Goal: Task Accomplishment & Management: Use online tool/utility

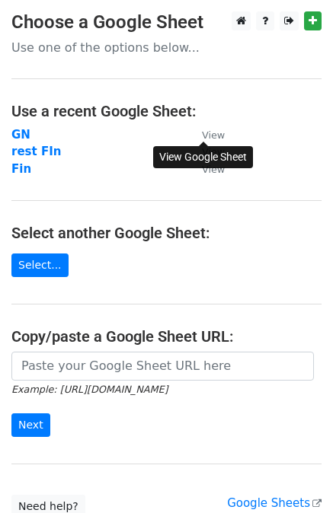
click at [209, 132] on small "View" at bounding box center [213, 134] width 23 height 11
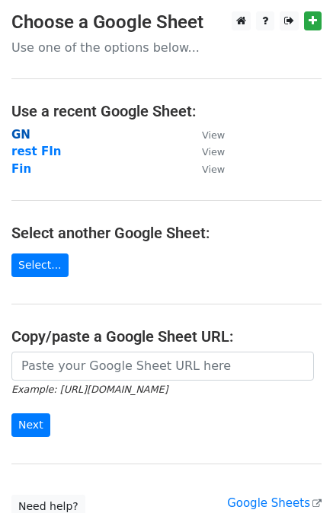
click at [21, 133] on strong "GN" at bounding box center [20, 135] width 19 height 14
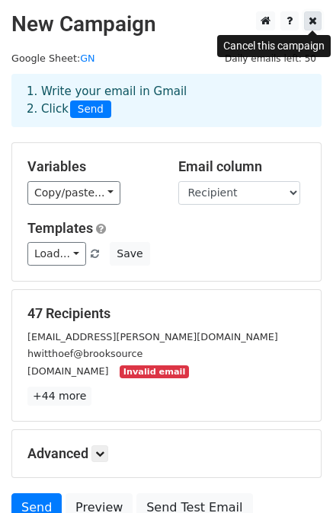
click at [312, 22] on icon at bounding box center [312, 20] width 8 height 11
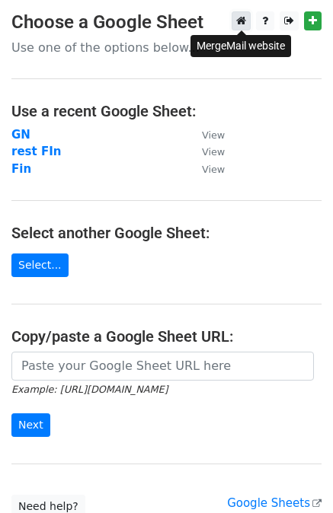
click at [240, 19] on icon at bounding box center [241, 20] width 10 height 11
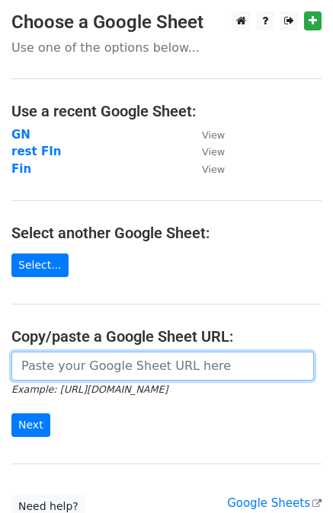
click at [57, 372] on input "url" at bounding box center [162, 366] width 302 height 29
paste input "https://docs.google.com/spreadsheets/d/1m8WMV0_ILMsWNVZjyk7U95z8jkyBeNqcB56obit…"
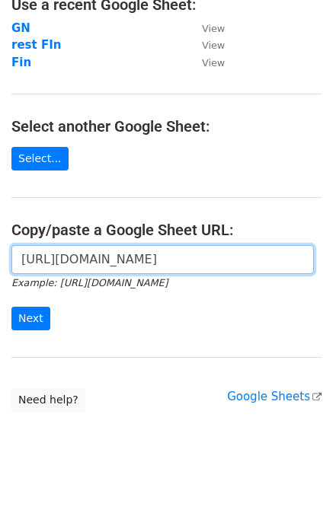
scroll to position [116, 0]
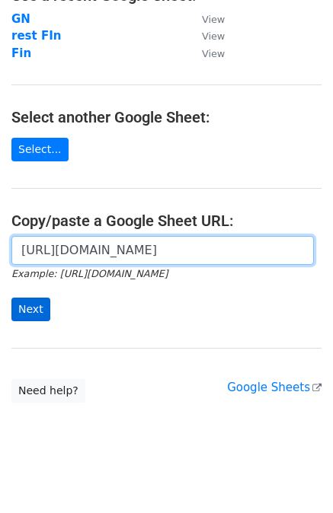
type input "https://docs.google.com/spreadsheets/d/1m8WMV0_ILMsWNVZjyk7U95z8jkyBeNqcB56obit…"
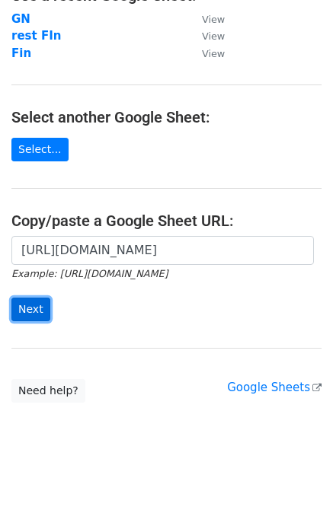
scroll to position [0, 0]
click at [34, 315] on input "Next" at bounding box center [30, 310] width 39 height 24
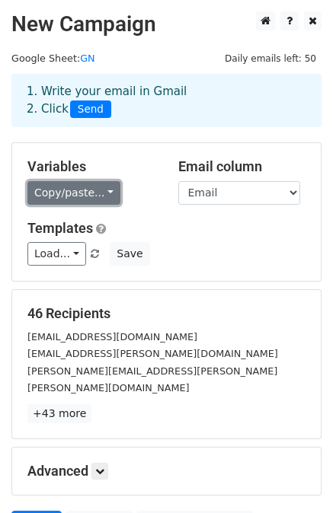
click at [49, 189] on link "Copy/paste..." at bounding box center [73, 193] width 93 height 24
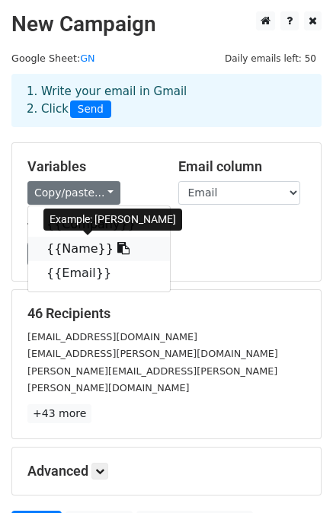
click at [117, 245] on icon at bounding box center [123, 248] width 12 height 12
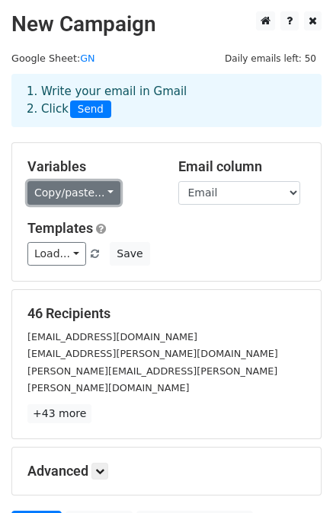
click at [82, 186] on link "Copy/paste..." at bounding box center [73, 193] width 93 height 24
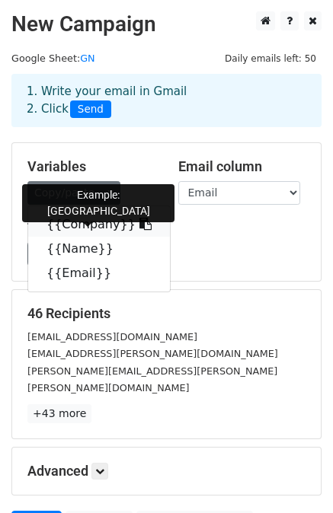
click at [139, 223] on icon at bounding box center [145, 224] width 12 height 12
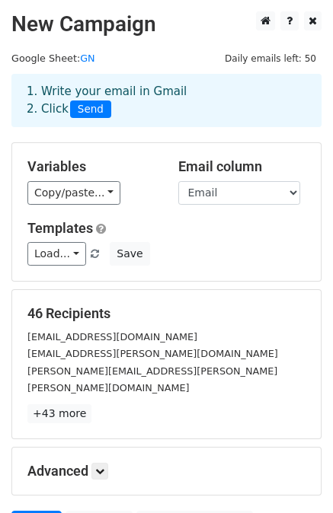
scroll to position [137, 0]
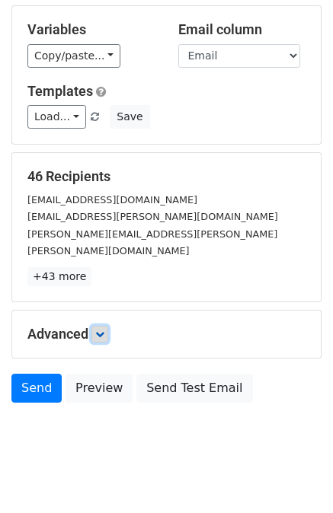
click at [104, 326] on link at bounding box center [99, 334] width 17 height 17
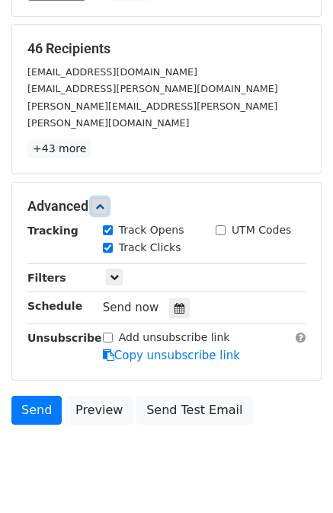
scroll to position [268, 0]
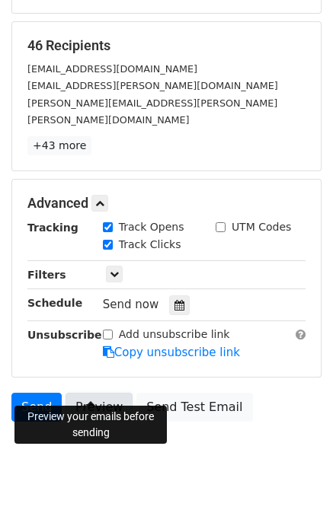
click at [87, 397] on link "Preview" at bounding box center [98, 407] width 67 height 29
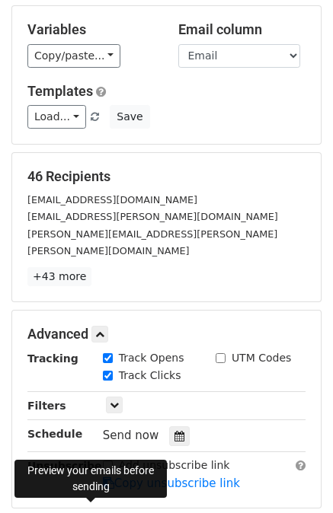
scroll to position [285, 0]
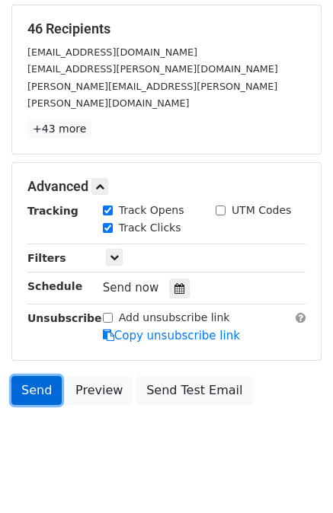
click at [29, 376] on link "Send" at bounding box center [36, 390] width 50 height 29
